Goal: Transaction & Acquisition: Purchase product/service

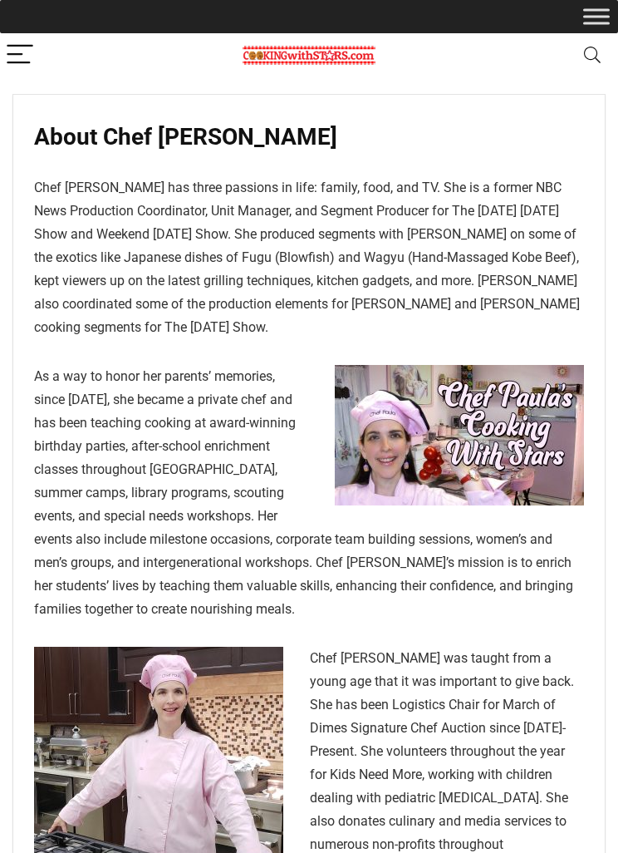
click at [350, 57] on img at bounding box center [309, 56] width 133 height 20
click at [589, 66] on button "Search" at bounding box center [593, 55] width 40 height 44
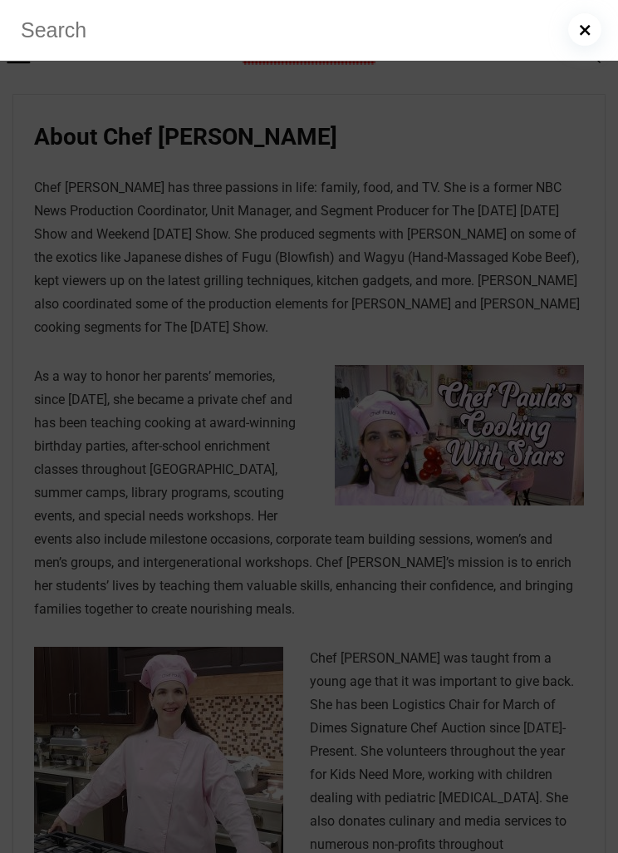
click at [603, 60] on div "Search for: All categories After School Program Day of Week Family Fun Day Fund…" at bounding box center [309, 426] width 618 height 853
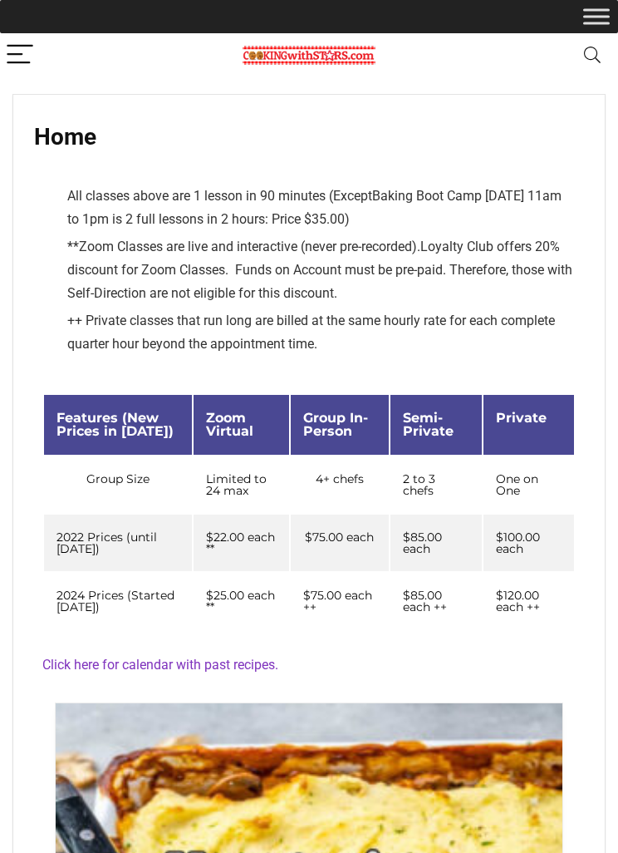
click at [597, 54] on icon "Search" at bounding box center [592, 55] width 17 height 17
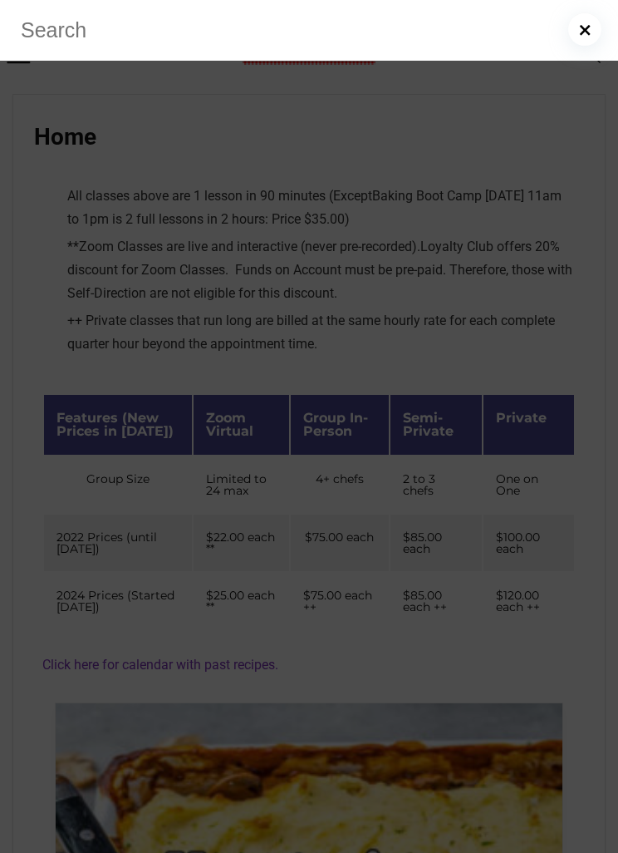
click at [57, 24] on input "Search for:" at bounding box center [309, 30] width 618 height 62
type input "Naan bread"
click button "Search" at bounding box center [0, 0] width 0 height 0
